Goal: Task Accomplishment & Management: Manage account settings

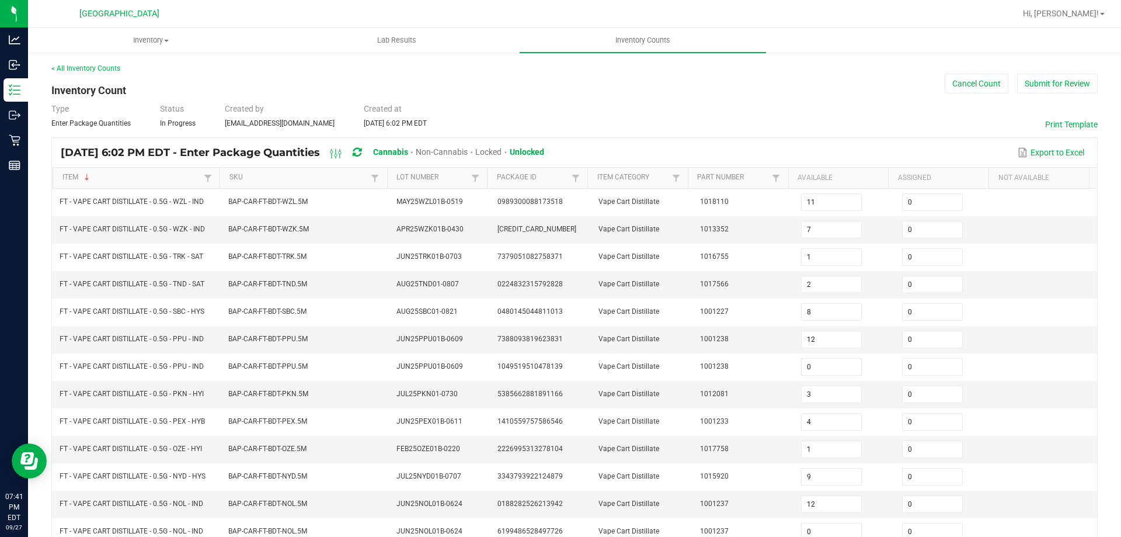
scroll to position [27, 0]
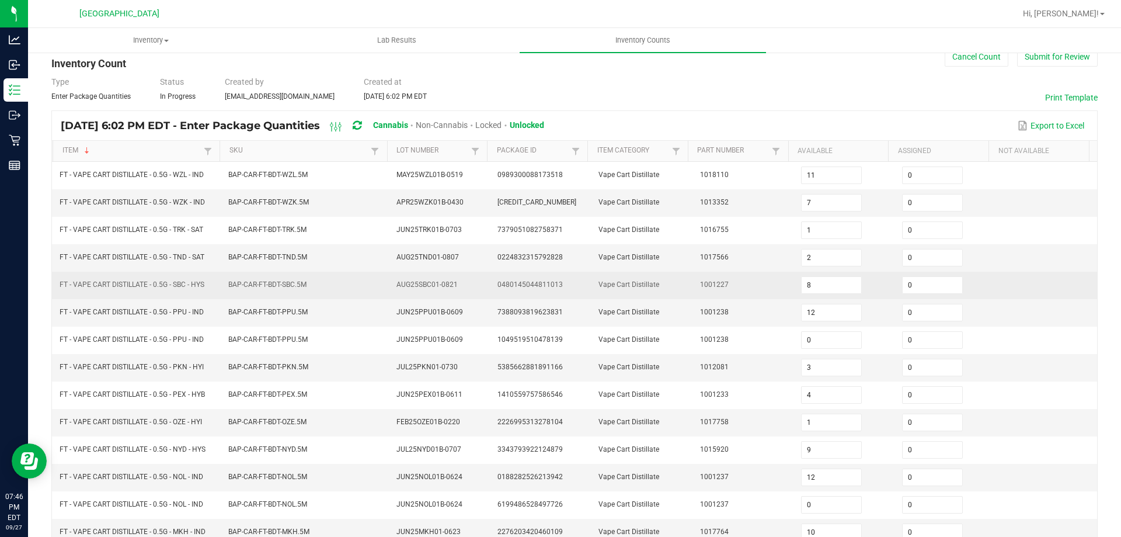
drag, startPoint x: 123, startPoint y: 267, endPoint x: 102, endPoint y: 283, distance: 25.5
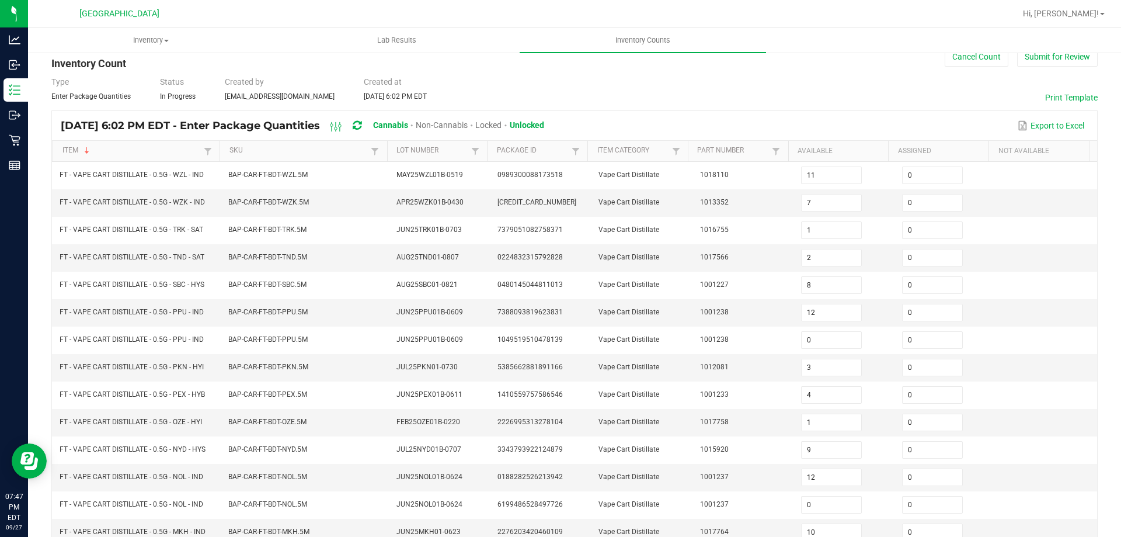
drag, startPoint x: 102, startPoint y: 283, endPoint x: 47, endPoint y: 280, distance: 55.0
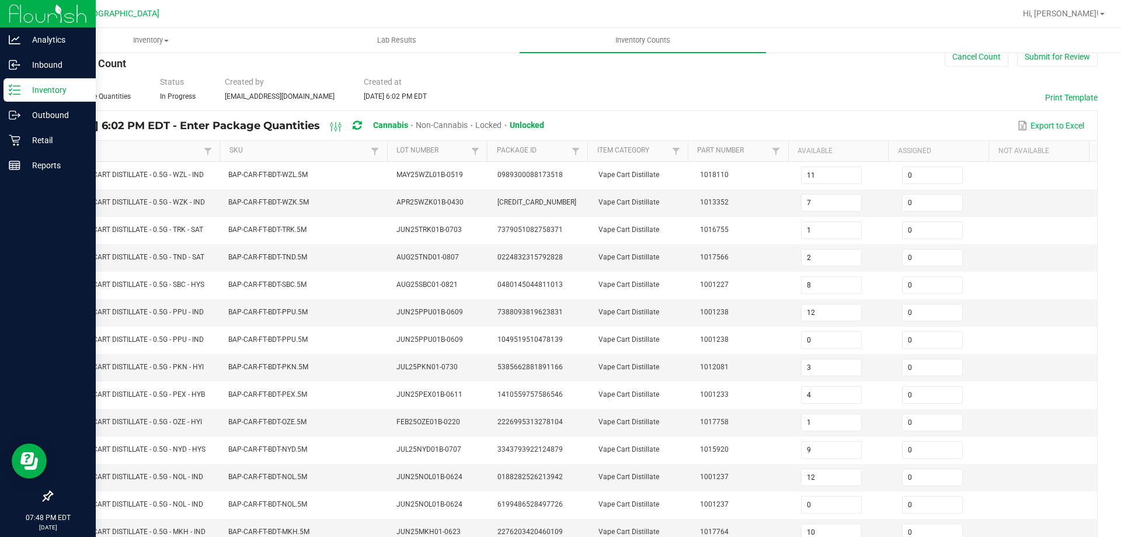
click at [19, 85] on icon at bounding box center [15, 90] width 12 height 12
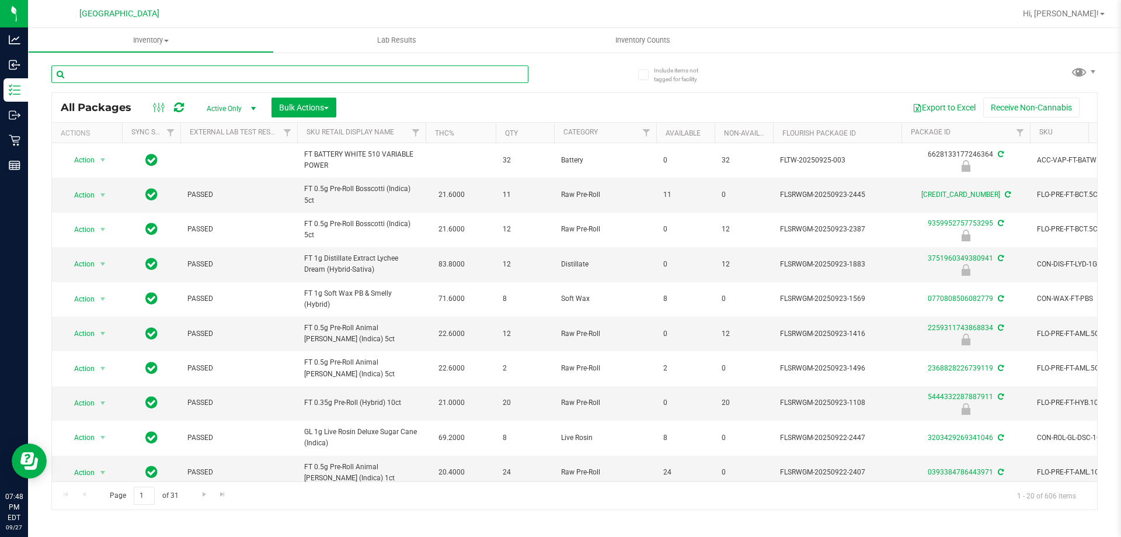
click at [218, 67] on input "text" at bounding box center [289, 74] width 477 height 18
type input "grz"
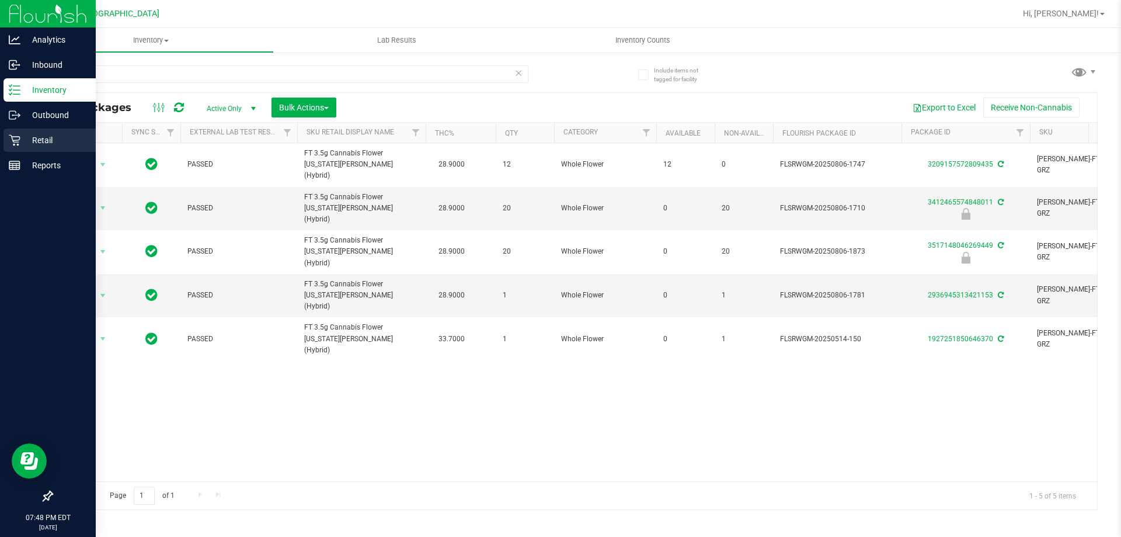
click at [4, 136] on div "Retail" at bounding box center [50, 139] width 92 height 23
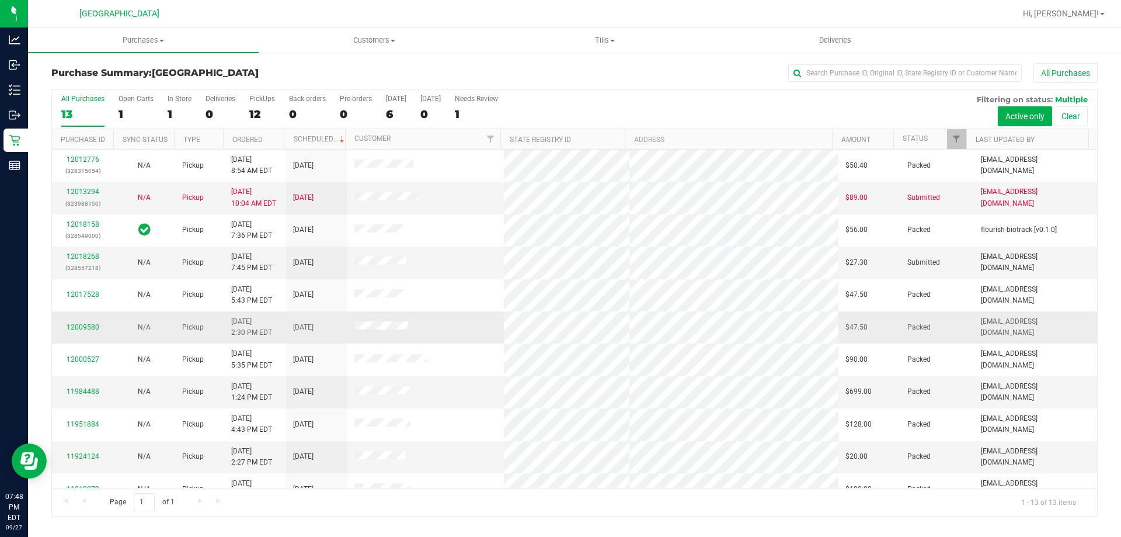
click at [428, 342] on td at bounding box center [425, 327] width 157 height 32
click at [82, 260] on link "12018268" at bounding box center [83, 256] width 33 height 8
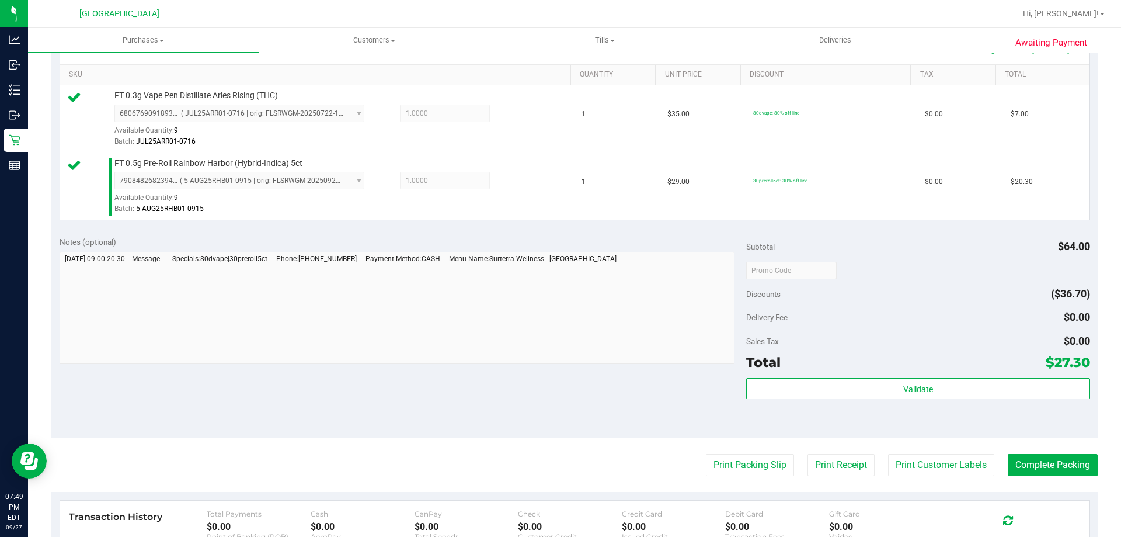
scroll to position [300, 0]
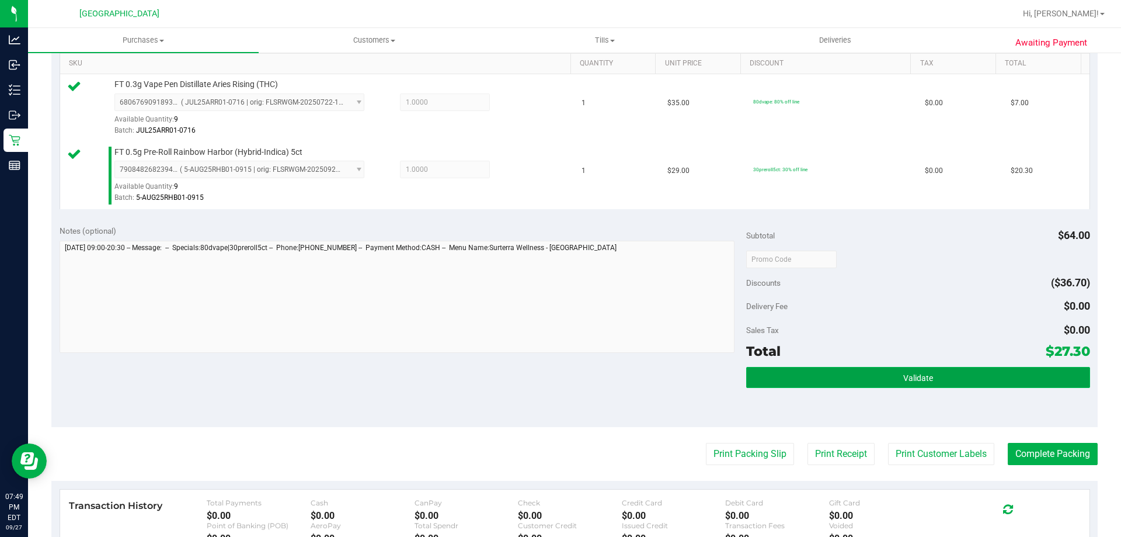
click at [980, 385] on button "Validate" at bounding box center [917, 377] width 343 height 21
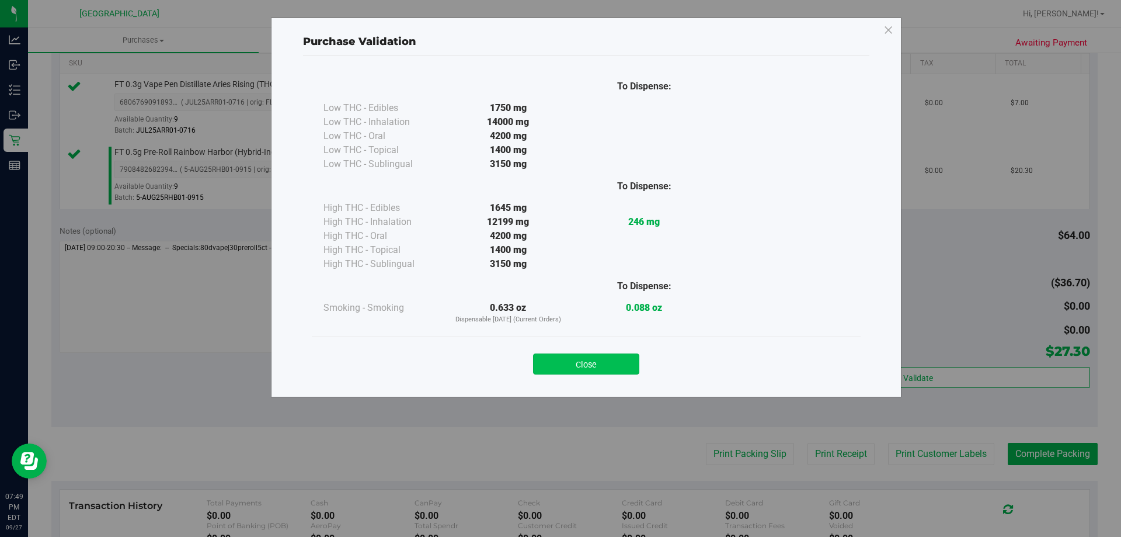
click at [606, 370] on button "Close" at bounding box center [586, 363] width 106 height 21
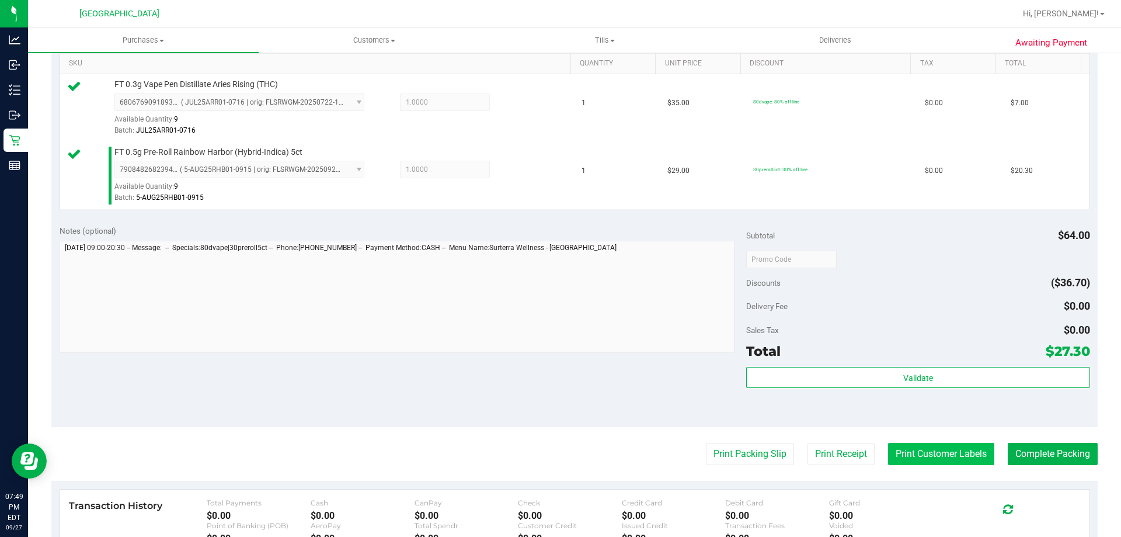
click at [949, 464] on button "Print Customer Labels" at bounding box center [941, 454] width 106 height 22
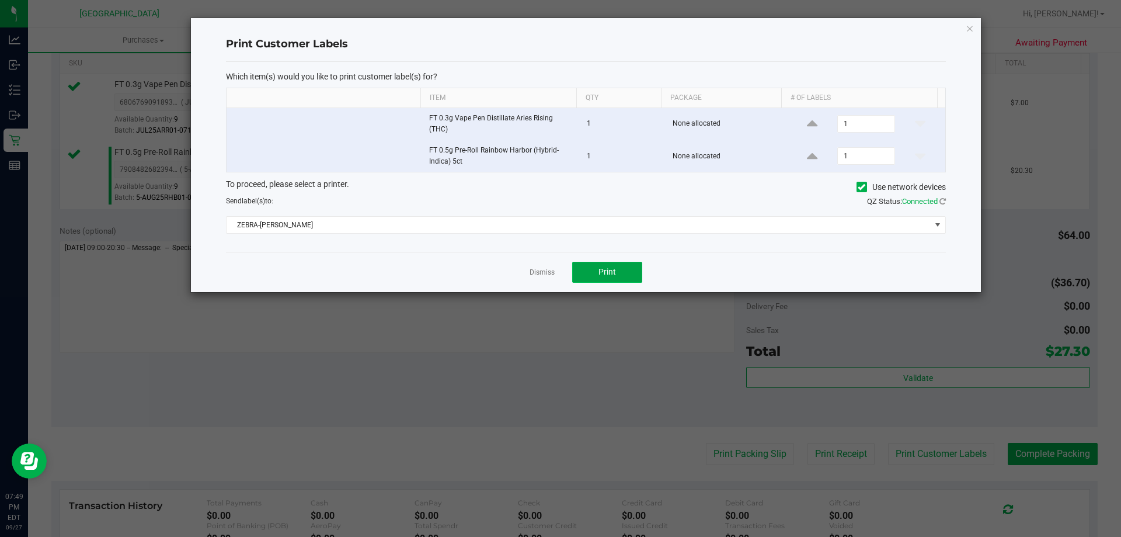
click at [614, 274] on span "Print" at bounding box center [607, 271] width 18 height 9
click at [535, 274] on link "Dismiss" at bounding box center [542, 272] width 25 height 10
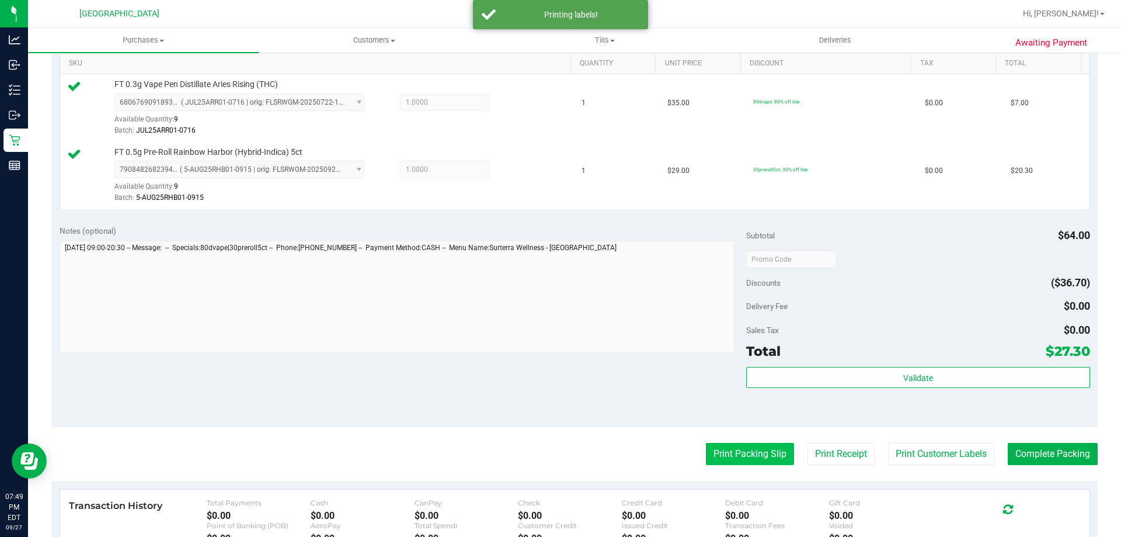
click at [743, 464] on button "Print Packing Slip" at bounding box center [750, 454] width 88 height 22
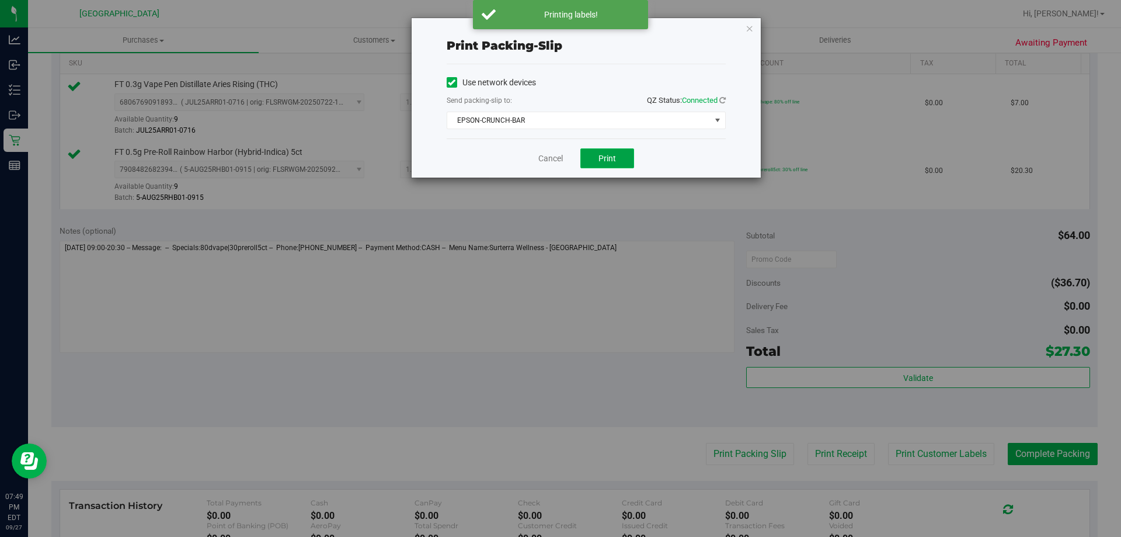
click at [612, 158] on span "Print" at bounding box center [607, 158] width 18 height 9
click at [539, 163] on link "Cancel" at bounding box center [550, 158] width 25 height 12
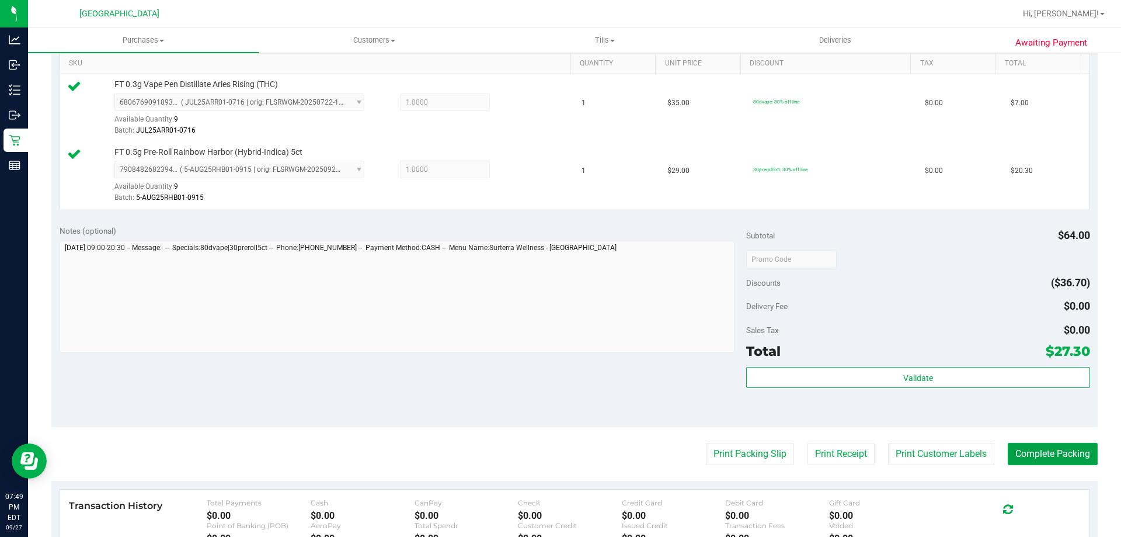
click at [1050, 457] on button "Complete Packing" at bounding box center [1053, 454] width 90 height 22
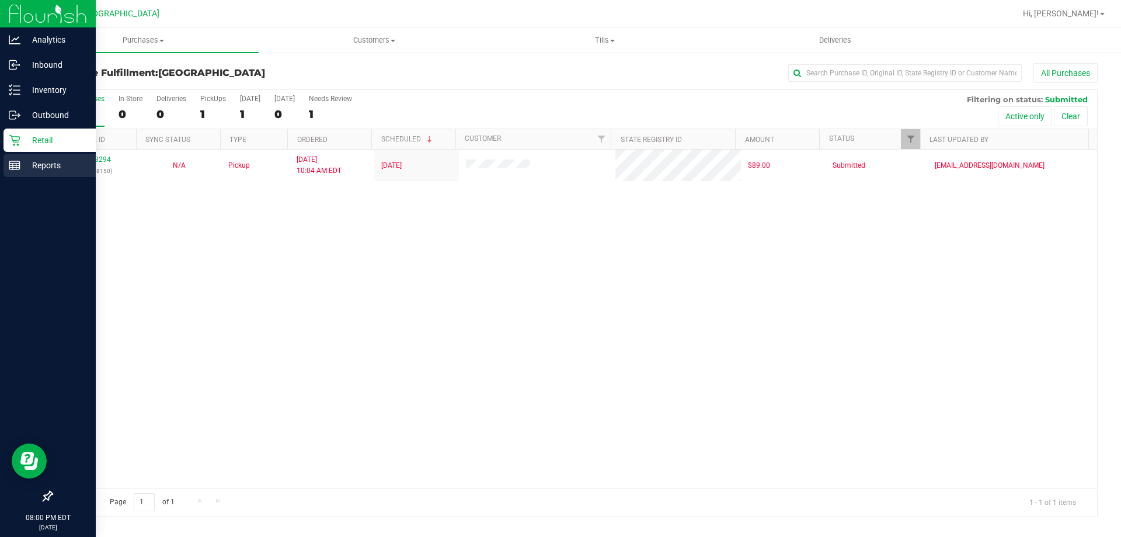
click at [12, 161] on rect at bounding box center [14, 165] width 11 height 8
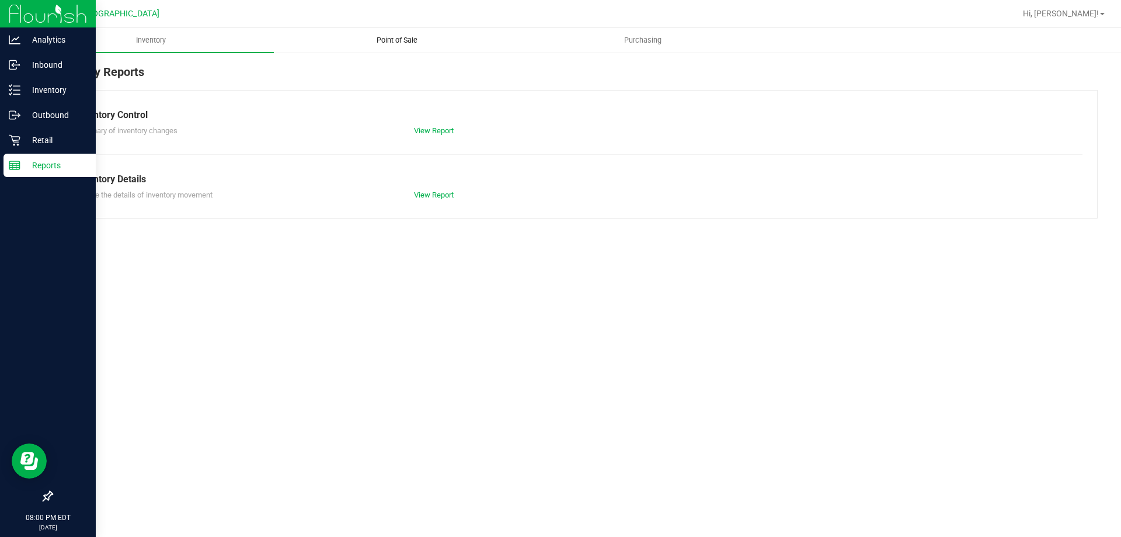
click at [387, 40] on span "Point of Sale" at bounding box center [397, 40] width 72 height 11
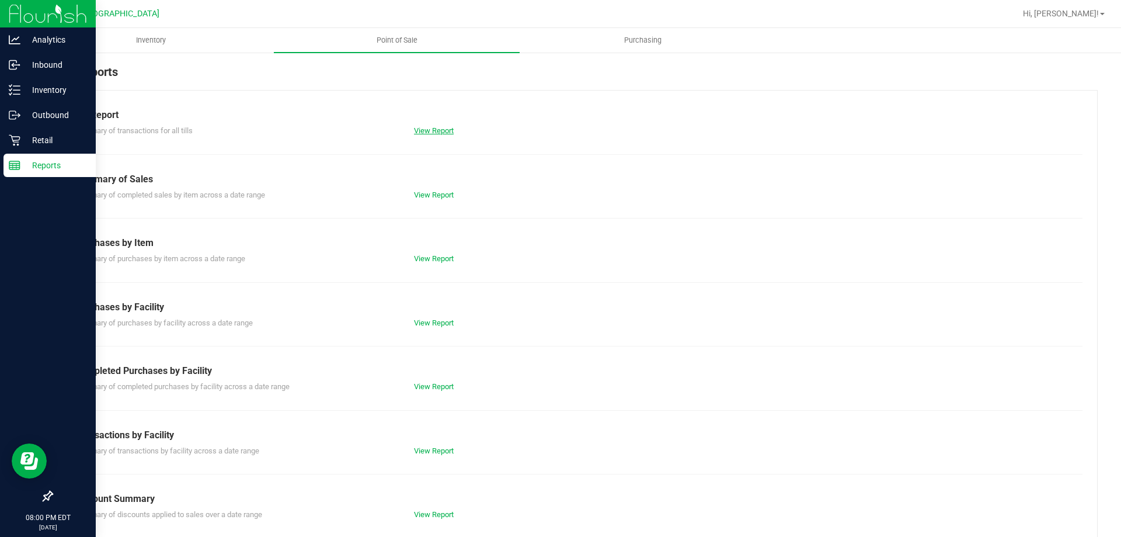
click at [429, 127] on link "View Report" at bounding box center [434, 130] width 40 height 9
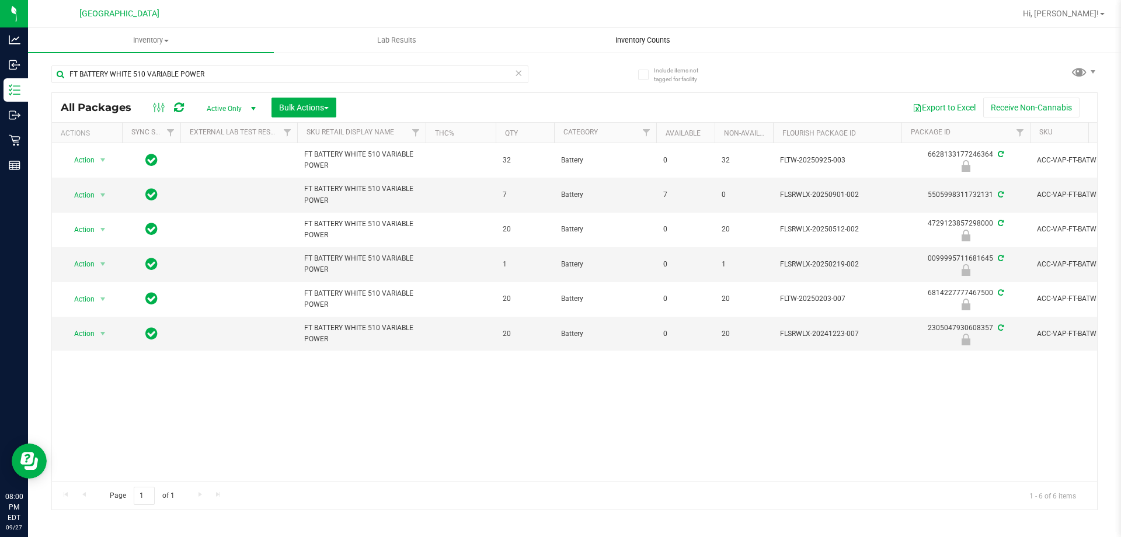
click at [657, 46] on uib-tab-heading "Inventory Counts" at bounding box center [642, 40] width 245 height 23
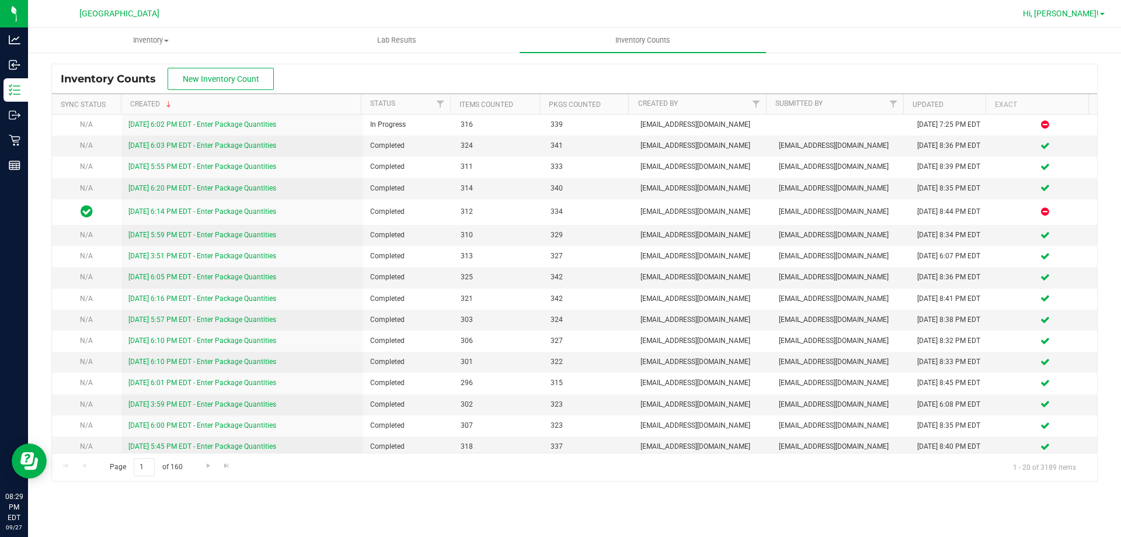
click at [1095, 11] on span "Hi, [PERSON_NAME]!" at bounding box center [1061, 13] width 76 height 9
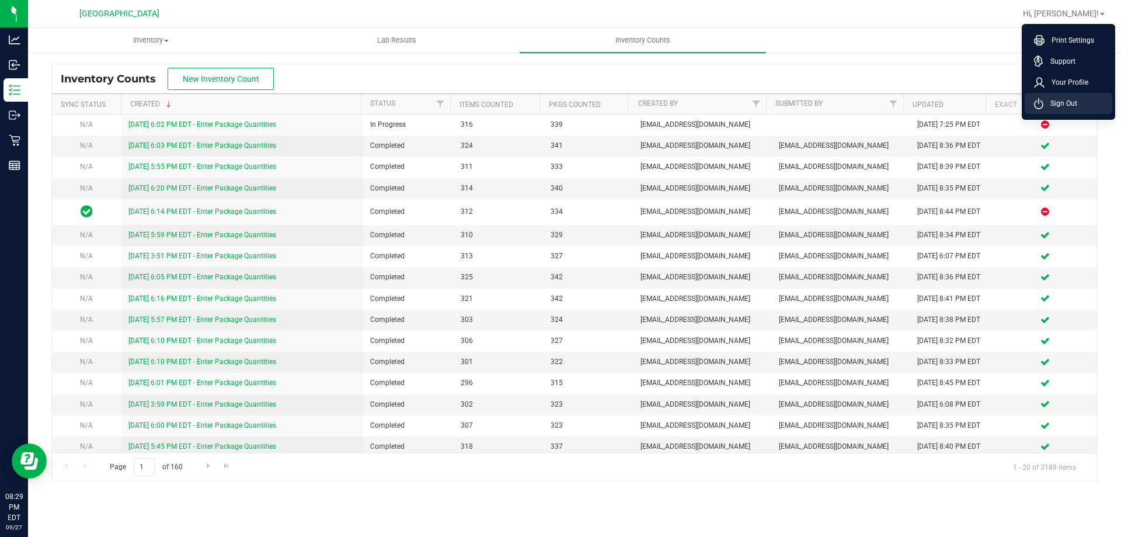
click at [1054, 105] on span "Sign Out" at bounding box center [1060, 104] width 34 height 12
